Goal: Task Accomplishment & Management: Use online tool/utility

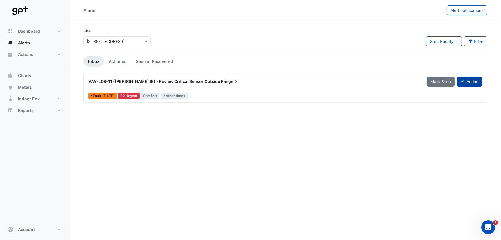
click at [468, 80] on button "Action" at bounding box center [469, 81] width 25 height 10
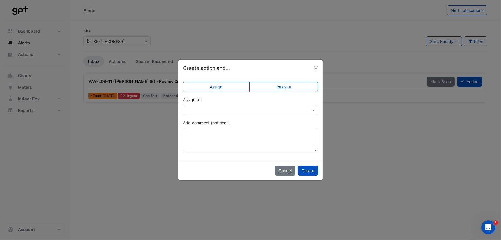
click at [284, 85] on label "Resolve" at bounding box center [283, 87] width 69 height 10
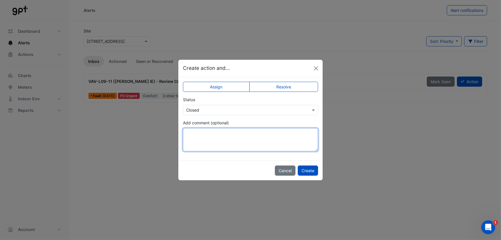
click at [208, 134] on textarea "Add comment (optional)" at bounding box center [250, 139] width 135 height 23
type textarea "*"
type textarea "**********"
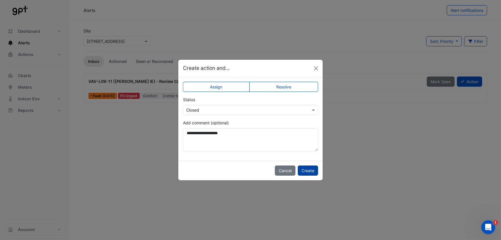
click at [309, 170] on button "Create" at bounding box center [308, 170] width 20 height 10
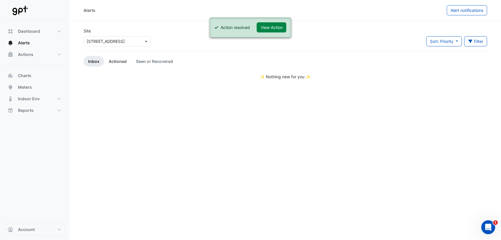
click at [125, 59] on link "Actioned" at bounding box center [117, 61] width 27 height 11
